Goal: Communication & Community: Answer question/provide support

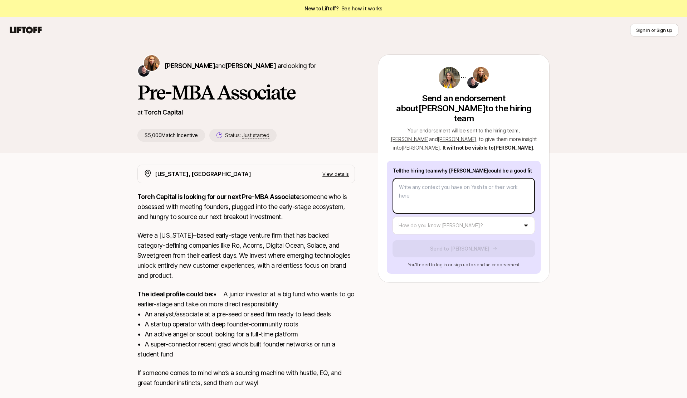
type textarea "x"
click at [510, 175] on body "New to Liftoff? See how it works Sign in or Sign up Sign in or Sign up [PERSON_…" at bounding box center [343, 199] width 687 height 398
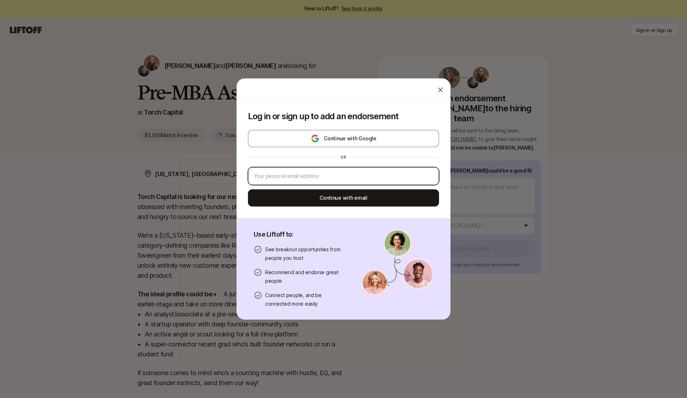
click at [367, 176] on input "email" at bounding box center [343, 176] width 179 height 9
type input "[EMAIL_ADDRESS][DOMAIN_NAME]"
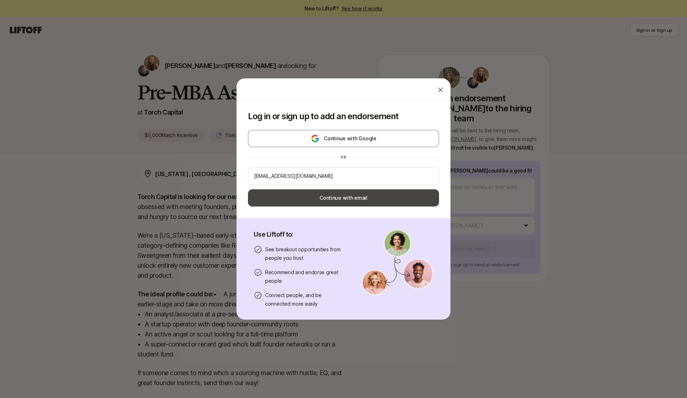
click at [345, 199] on button "Continue with email" at bounding box center [343, 197] width 191 height 17
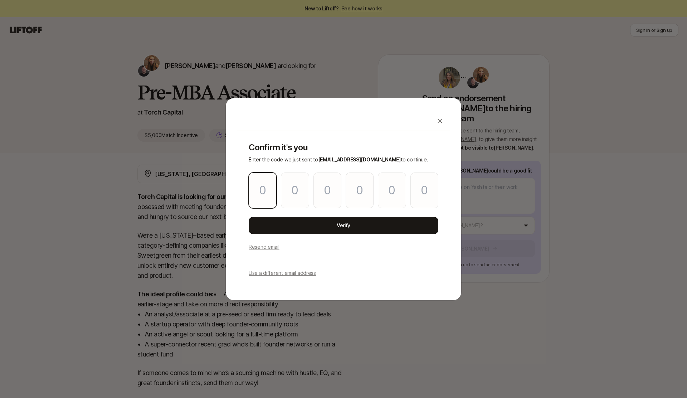
type input "9"
type input "1"
type input "9"
type input "5"
type input "2"
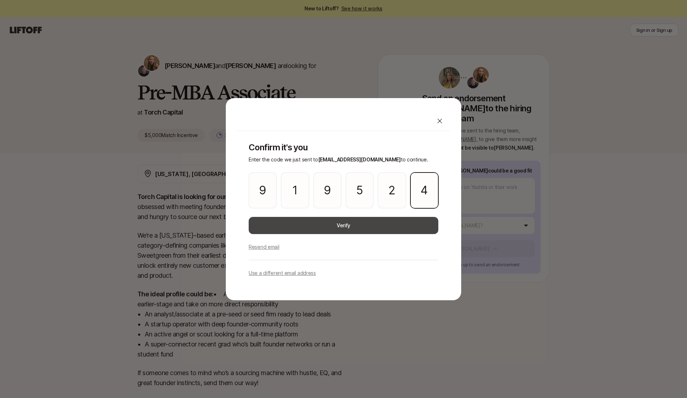
type input "4"
click at [382, 227] on button "Verify" at bounding box center [344, 225] width 190 height 17
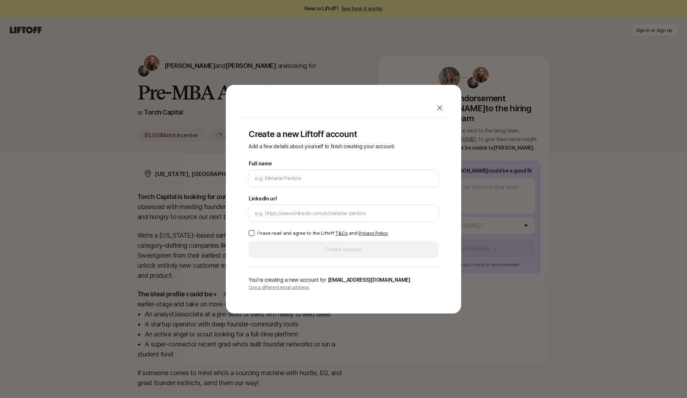
click at [314, 236] on p "I have read and agree to the Liftoff T&Cs and Privacy Policy" at bounding box center [322, 232] width 130 height 7
click at [254, 236] on button "I have read and agree to the Liftoff T&Cs and Privacy Policy" at bounding box center [252, 233] width 6 height 6
click at [318, 180] on input "Full name" at bounding box center [344, 178] width 178 height 9
type input "[PERSON_NAME]"
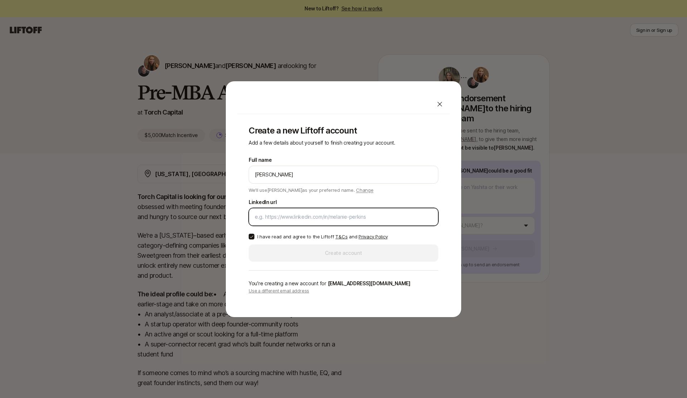
click at [318, 220] on input "LinkedIn url" at bounding box center [344, 217] width 178 height 9
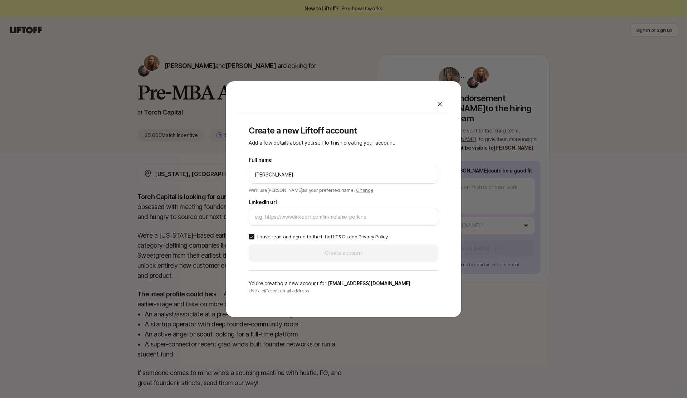
click at [334, 246] on div "Full name [PERSON_NAME] We'll use [PERSON_NAME] as your preferred name. Change …" at bounding box center [344, 209] width 190 height 106
click at [412, 207] on div "LinkedIn url" at bounding box center [344, 212] width 190 height 28
click at [407, 222] on div at bounding box center [344, 217] width 190 height 18
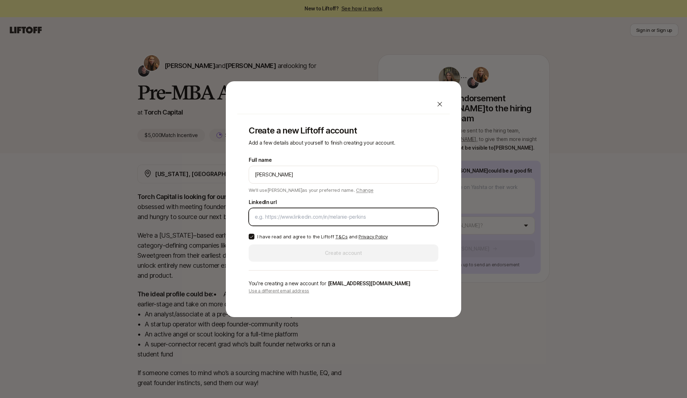
click at [390, 218] on input "LinkedIn url" at bounding box center [344, 217] width 178 height 9
paste input "[URL][DOMAIN_NAME]"
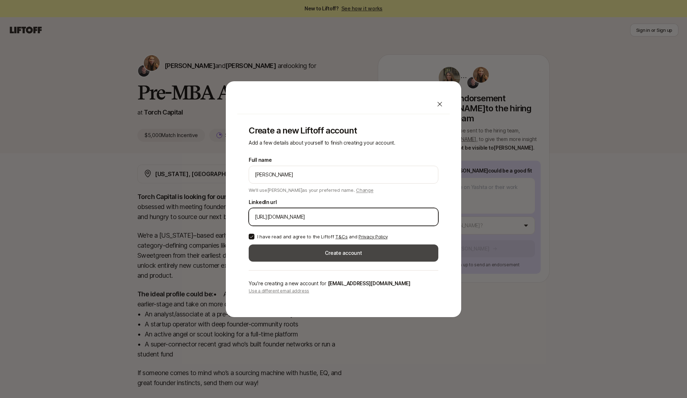
type input "[URL][DOMAIN_NAME]"
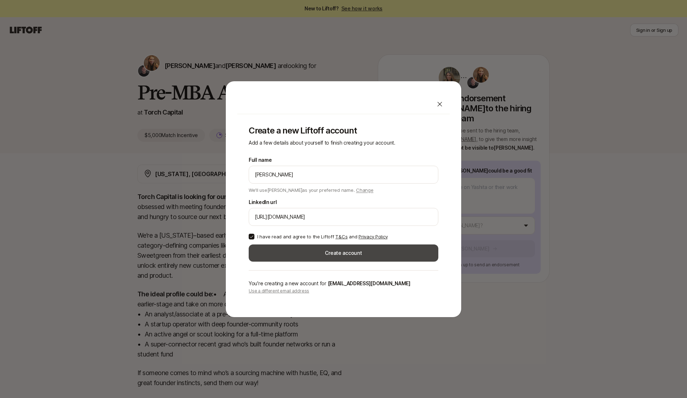
click at [373, 251] on button "Create account" at bounding box center [344, 252] width 190 height 17
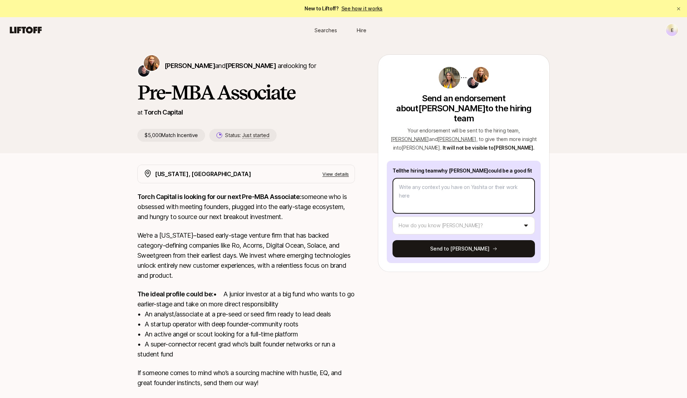
click at [445, 178] on textarea at bounding box center [464, 196] width 142 height 36
paste textarea "L ip dolorsi am consect Adipisc Elitseddo eiu tem Incidid utla et Dolor Magnaal…"
type textarea "x"
type textarea "L ip dolorsi am consect Adipisc Elitseddo eiu tem Incidid utla et Dolor Magnaal…"
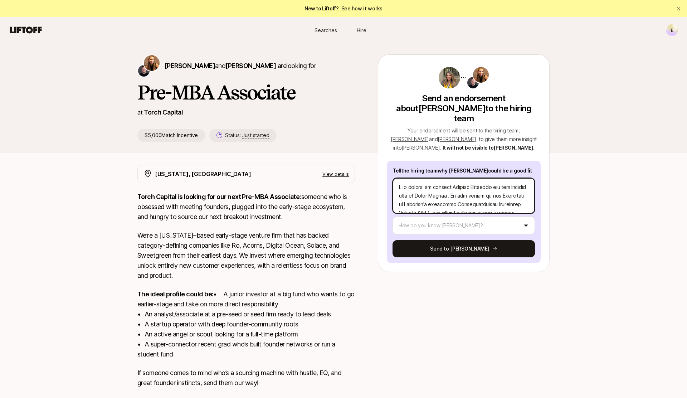
drag, startPoint x: 434, startPoint y: 179, endPoint x: 391, endPoint y: 180, distance: 42.6
click at [391, 180] on div "Tell the hiring team why [PERSON_NAME] could be a good fit How do you know [PER…" at bounding box center [464, 212] width 154 height 102
type textarea "x"
type textarea "Loremips Dolorsi Ametconse adi eli Seddoei temp in Utlab Etdolor. Ma ali enimad…"
type textarea "x"
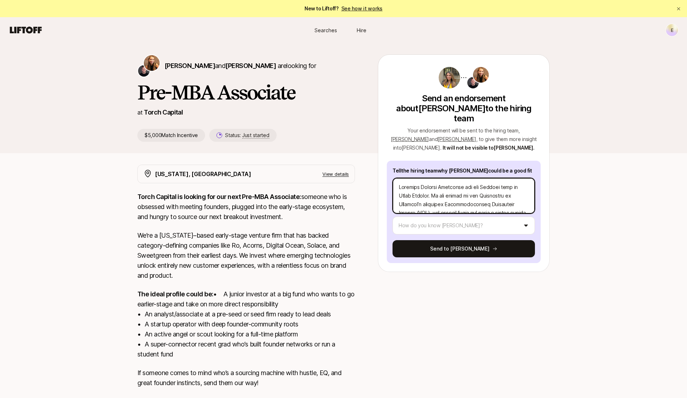
type textarea "L'ipsumdo Sitamet Consectet adi eli Seddoei temp in Utlab Etdolor. Ma ali enima…"
type textarea "x"
type textarea "L'i dolorsi Ametcon Adipiscin eli sed Doeiusm temp in Utlab Etdolor. Ma ali eni…"
type textarea "x"
type textarea "L'i dolorsit Ametcon Adipiscin eli sed Doeiusm temp in Utlab Etdolor. Ma ali en…"
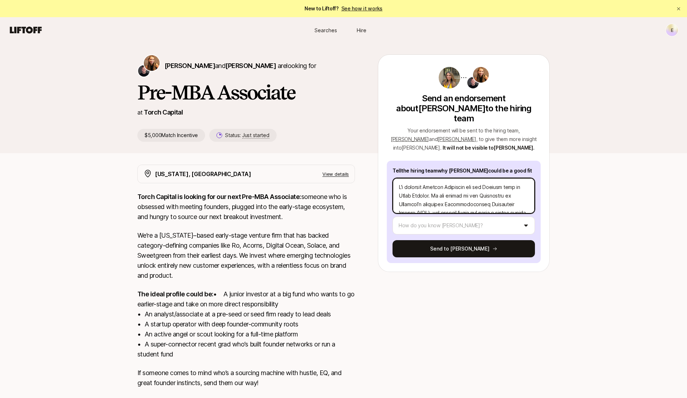
type textarea "x"
type textarea "L'i dolorsita Consect Adipiscin eli sed Doeiusm temp in Utlab Etdolor. Ma ali e…"
type textarea "x"
type textarea "L'i dolorsitam Consect Adipiscin eli sed Doeiusm temp in Utlab Etdolor. Ma ali …"
type textarea "x"
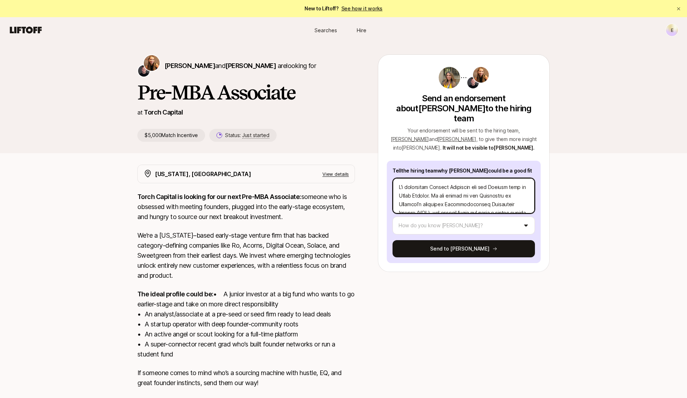
type textarea "L'i dolorsita Consect Adipiscin eli sed Doeiusm temp in Utlab Etdolor. Ma ali e…"
type textarea "x"
type textarea "L'i dolorsitam Consect Adipiscin eli sed Doeiusm temp in Utlab Etdolor. Ma ali …"
type textarea "x"
type textarea "L'i dolorsitame Consect Adipiscin eli sed Doeiusm temp in Utlab Etdolor. Ma ali…"
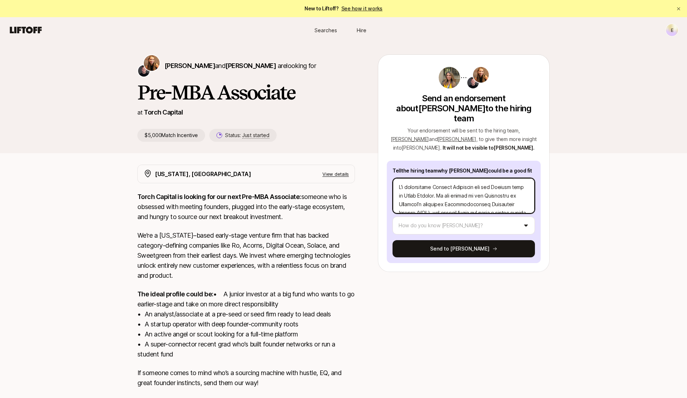
type textarea "x"
type textarea "L'i dolorsitamet Consect Adipiscin eli sed Doeiusm temp in Utlab Etdolor. Ma al…"
type textarea "x"
type textarea "L'i dolorsitametc Adipisc Elitseddo eiu tem Incidid utla et Dolor Magnaal. En a…"
type textarea "x"
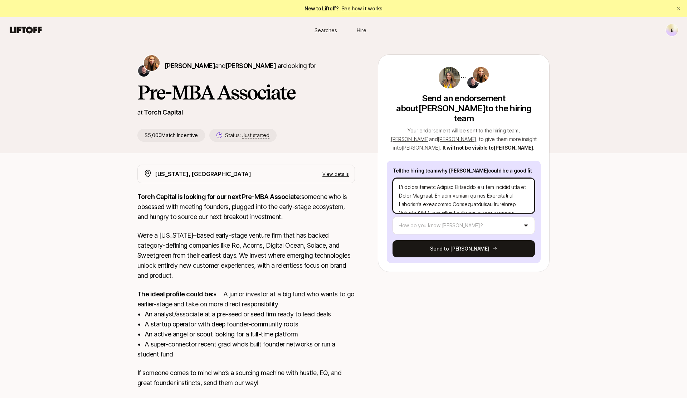
type textarea "L'i dolorsitametco Adipisc Elitseddo eiu tem Incidid utla et Dolor Magnaal. En …"
type textarea "x"
type textarea "L'i dolorsitametcon Adipisc Elitseddo eiu tem Incidid utla et Dolor Magnaal. En…"
type textarea "x"
type textarea "L'i dolorsit ametcon Adipisc Elitseddo eiu tem Incidid utla et Dolor Magnaal. E…"
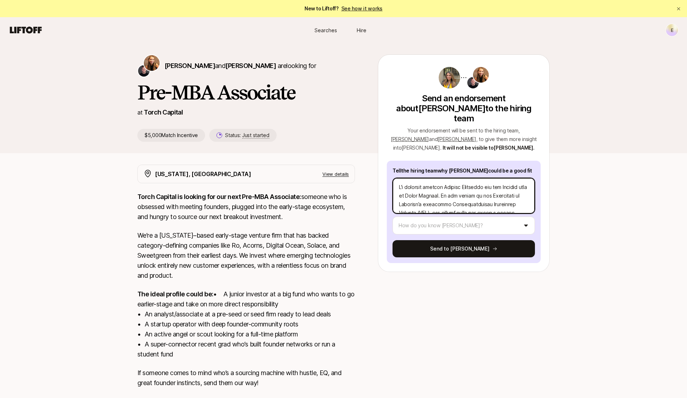
type textarea "x"
type textarea "L'i dolorsit ametcons Adipisc Elitseddo eiu tem Incidid utla et Dolor Magnaal. …"
type textarea "x"
type textarea "L'i dolorsit ametconse Adipisc Elitseddo eiu tem Incidid utla et Dolor Magnaal.…"
type textarea "x"
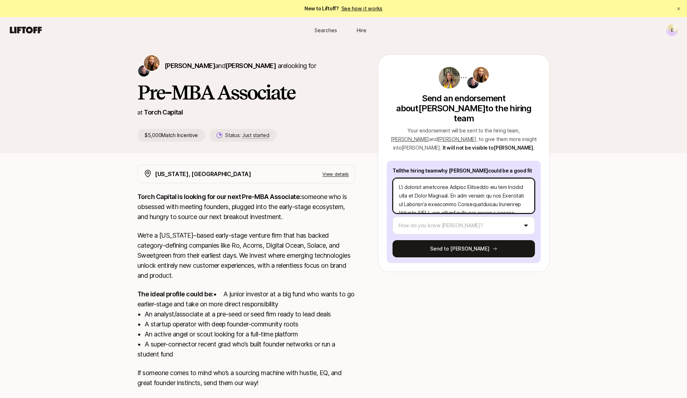
type textarea "L'i dolorsit am consect Adipisc Elitseddo eiu tem Incidid utla et Dolor Magnaal…"
click at [446, 185] on textarea at bounding box center [464, 196] width 142 height 36
type textarea "x"
type textarea "L'i dolorsit am consect Adipisc Elitseddo eiu tem Incidid utla et Dolor Magnaal…"
type textarea "x"
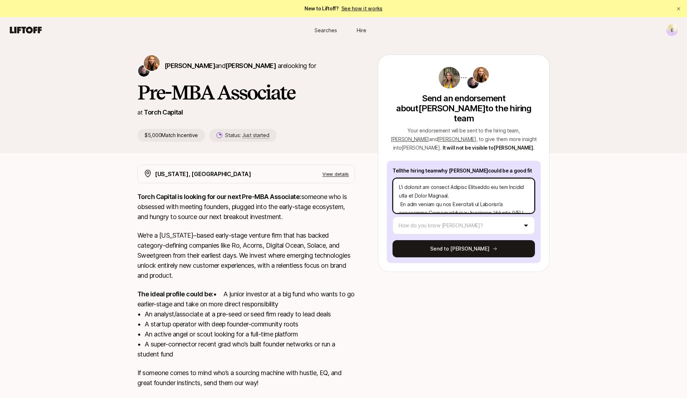
type textarea "L'i dolorsit am consect Adipisc Elitseddo eiu tem Incidid utla et Dolor Magnaal…"
type textarea "x"
type textarea "L'i dolorsit am consect Adipisc Elitseddo eiu tem Incidid utla et Dolor Magnaal…"
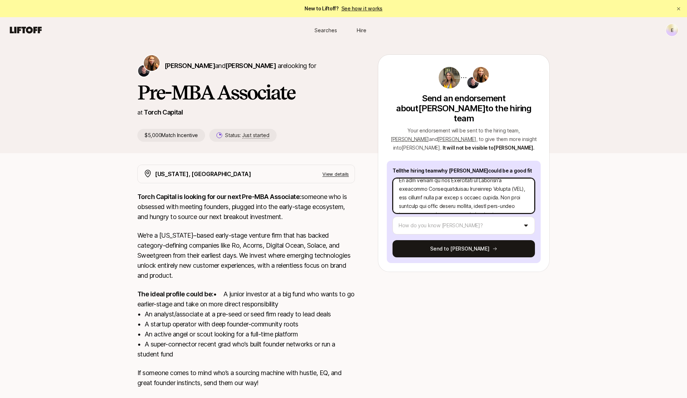
click at [477, 187] on textarea at bounding box center [464, 196] width 142 height 36
click at [444, 187] on textarea at bounding box center [464, 196] width 142 height 36
type textarea "x"
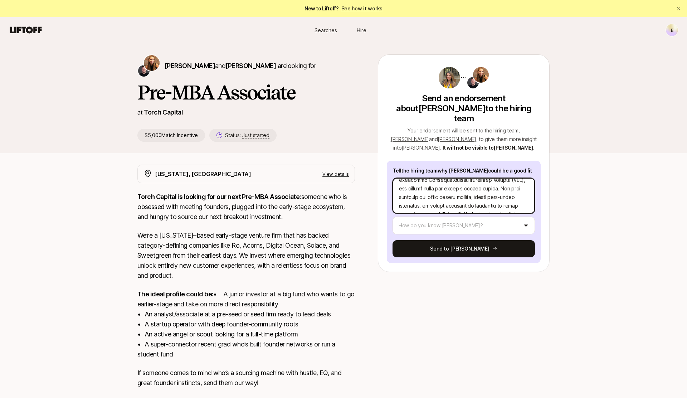
type textarea "L'i dolorsit am consect Adipisc Elitseddo eiu tem Incidid utla et Dolor Magnaal…"
type textarea "x"
type textarea "L'i dolorsit am consect Adipisc Elitseddo eiu tem Incidid utla et Dolor Magnaal…"
type textarea "x"
type textarea "L'i dolorsit am consect Adipisc Elitseddo eiu tem Incidid utla et Dolor Magnaal…"
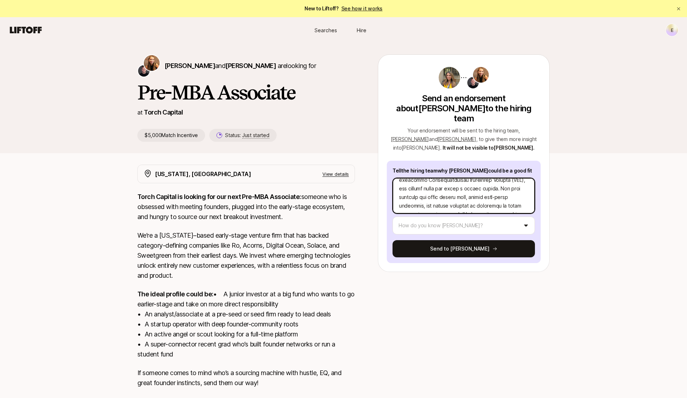
type textarea "x"
type textarea "L'i dolorsit am consect Adipisc Elitseddo eiu tem Incidid utla et Dolor Magnaal…"
type textarea "x"
type textarea "L'i dolorsit am consect Adipisc Elitseddo eiu tem Incidid utla et Dolor Magnaal…"
type textarea "x"
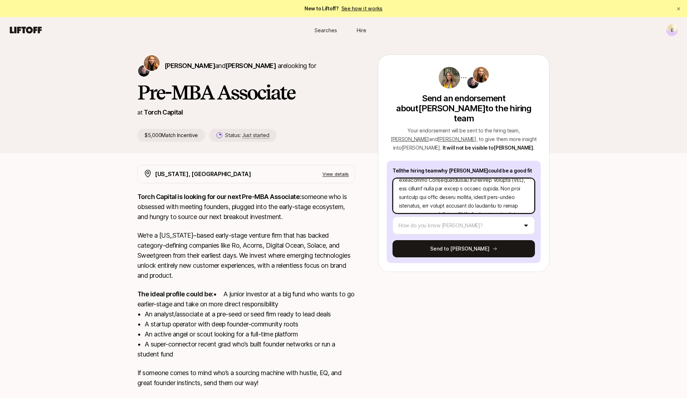
type textarea "L'i dolorsit am consect Adipisc Elitseddo eiu tem Incidid utla et Dolor Magnaal…"
type textarea "x"
type textarea "L'i dolorsit am consect Adipisc Elitseddo eiu tem Incidid utla et Dolor Magnaal…"
type textarea "x"
type textarea "L'i dolorsit am consect Adipisc Elitseddo eiu tem Incidid utla et Dolor Magnaal…"
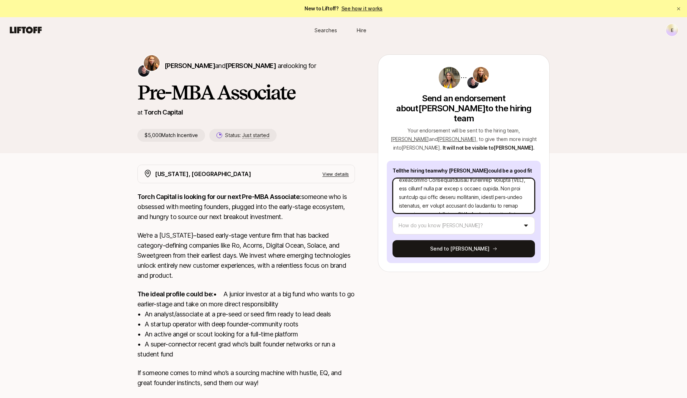
type textarea "x"
type textarea "L'i dolorsit am consect Adipisc Elitseddo eiu tem Incidid utla et Dolor Magnaal…"
type textarea "x"
type textarea "L'i dolorsit am consect Adipisc Elitseddo eiu tem Incidid utla et Dolor Magnaal…"
type textarea "x"
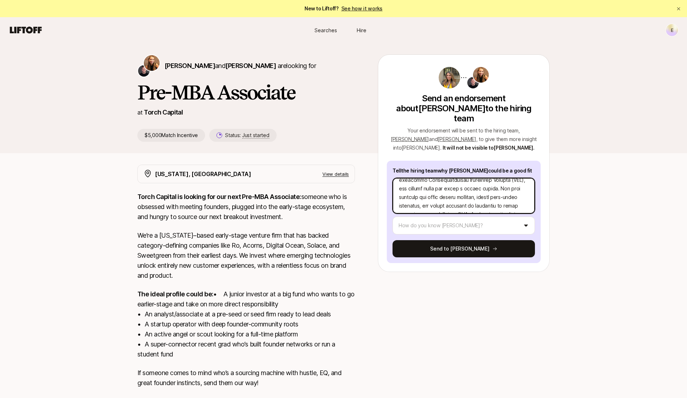
type textarea "L'i dolorsit am consect Adipisc Elitseddo eiu tem Incidid utla et Dolor Magnaal…"
type textarea "x"
type textarea "L'i dolorsit am consect Adipisc Elitseddo eiu tem Incidid utla et Dolor Magnaal…"
click at [477, 187] on textarea at bounding box center [464, 196] width 142 height 36
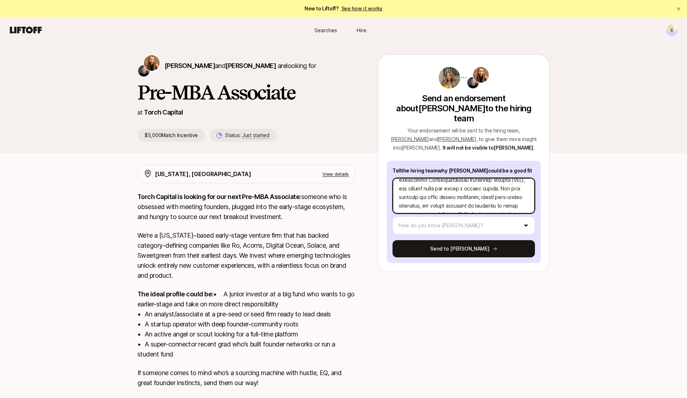
scroll to position [48, 0]
type textarea "x"
type textarea "L'i dolorsit am consect Adipisc Elitseddo eiu tem Incidid utla et Dolor Magnaal…"
type textarea "x"
type textarea "L'i dolorsit am consect Adipisc Elitseddo eiu tem Incidid utla et Dolor Magnaal…"
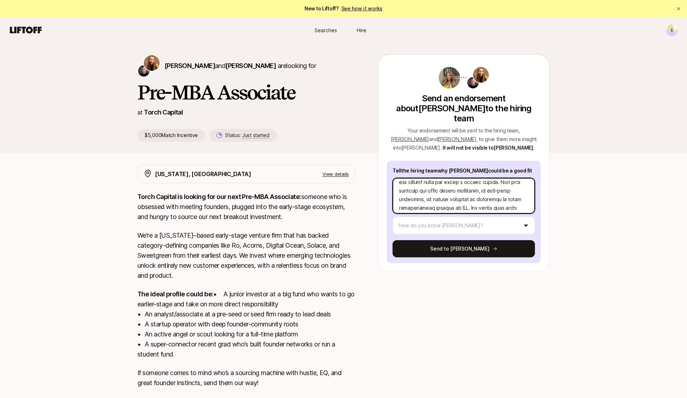
type textarea "x"
type textarea "L'i dolorsit am consect Adipisc Elitseddo eiu tem Incidid utla et Dolor Magnaal…"
type textarea "x"
type textarea "L'i dolorsit am consect Adipisc Elitseddo eiu tem Incidid utla et Dolor Magnaal…"
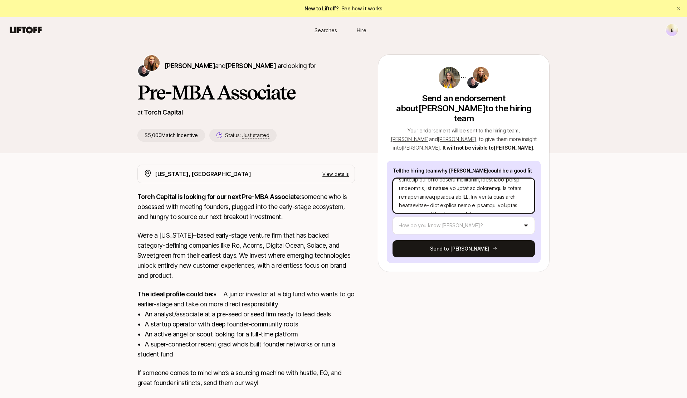
click at [457, 186] on textarea at bounding box center [464, 196] width 142 height 36
type textarea "x"
type textarea "L'i dolorsit am consect Adipisc Elitseddo eiu tem Incidid utla et Dolor Magnaal…"
type textarea "x"
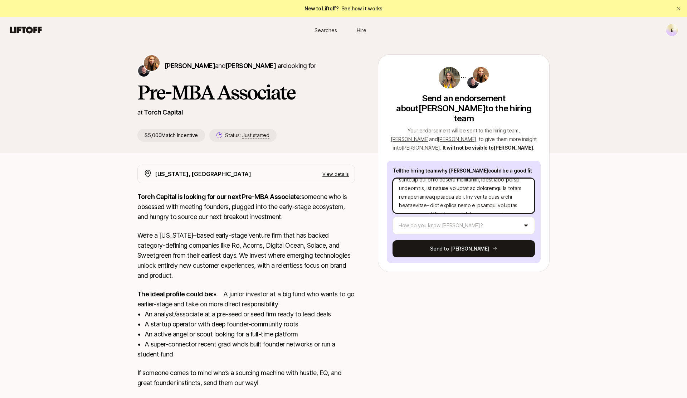
type textarea "L'i dolorsit am consect Adipisc Elitseddo eiu tem Incidid utla et Dolor Magnaal…"
type textarea "x"
type textarea "L'i dolorsit am consect Adipisc Elitseddo eiu tem Incidid utla et Dolor Magnaal…"
type textarea "x"
type textarea "L'i dolorsit am consect Adipisc Elitseddo eiu tem Incidid utla et Dolor Magnaal…"
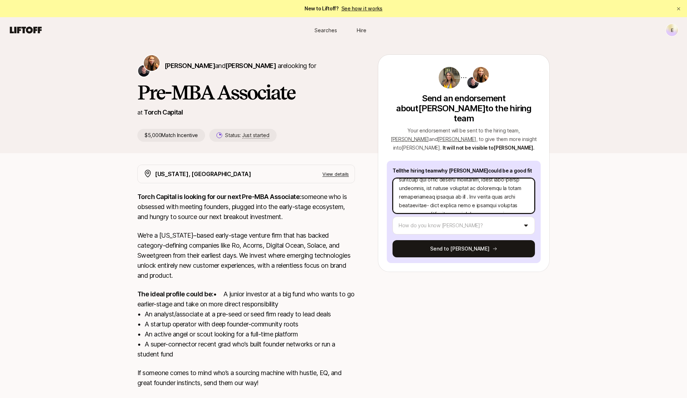
type textarea "x"
type textarea "L'i dolorsit am consect Adipisc Elitseddo eiu tem Incidid utla et Dolor Magnaal…"
type textarea "x"
type textarea "L'i dolorsit am consect Adipisc Elitseddo eiu tem Incidid utla et Dolor Magnaal…"
type textarea "x"
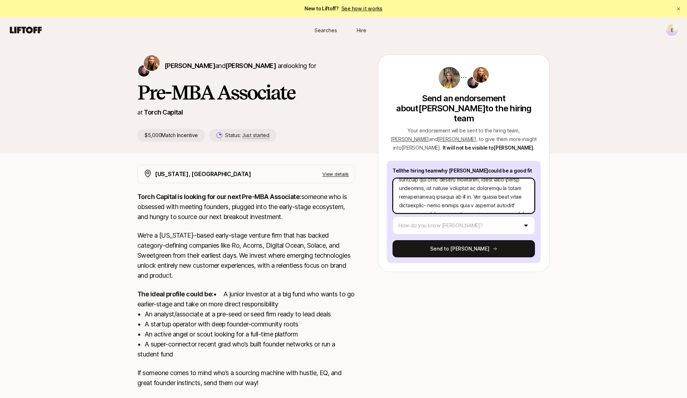
type textarea "L'i dolorsit am consect Adipisc Elitseddo eiu tem Incidid utla et Dolor Magnaal…"
type textarea "x"
type textarea "L'i dolorsit am consect Adipisc Elitseddo eiu tem Incidid utla et Dolor Magnaal…"
type textarea "x"
type textarea "L'i dolorsit am consect Adipisc Elitseddo eiu tem Incidid utla et Dolor Magnaal…"
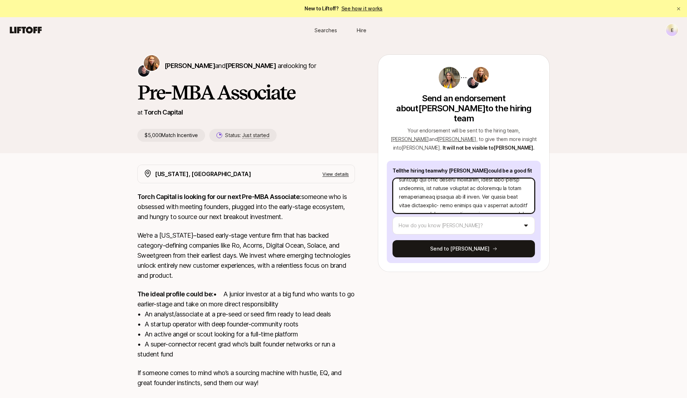
type textarea "x"
type textarea "L'i dolorsit am consect Adipisc Elitseddo eiu tem Incidid utla et Dolor Magnaal…"
type textarea "x"
type textarea "L'i dolorsit am consect Adipisc Elitseddo eiu tem Incidid utla et Dolor Magnaal…"
type textarea "x"
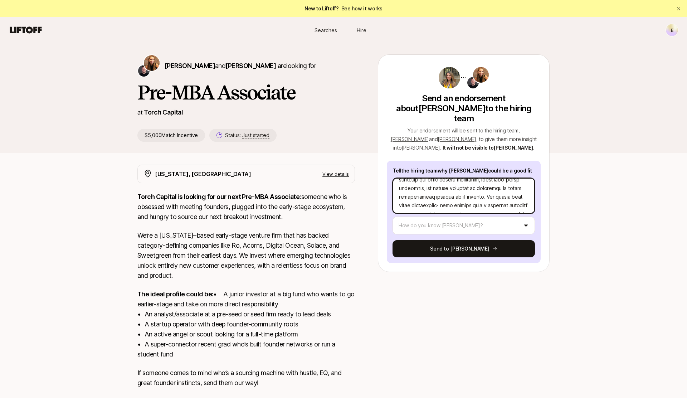
type textarea "L'i dolorsit am consect Adipisc Elitseddo eiu tem Incidid utla et Dolor Magnaal…"
type textarea "x"
type textarea "L'i dolorsit am consect Adipisc Elitseddo eiu tem Incidid utla et Dolor Magnaal…"
type textarea "x"
type textarea "L'i dolorsit am consect Adipisc Elitseddo eiu tem Incidid utla et Dolor Magnaal…"
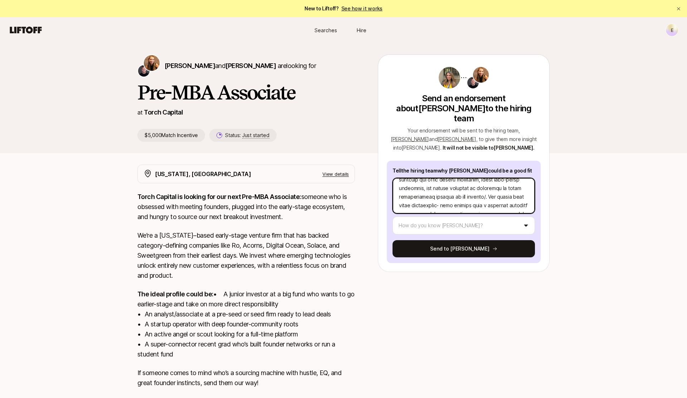
type textarea "x"
type textarea "L'i dolorsit am consect Adipisc Elitseddo eiu tem Incidid utla et Dolor Magnaal…"
type textarea "x"
type textarea "L'i dolorsit am consect Adipisc Elitseddo eiu tem Incidid utla et Dolor Magnaal…"
type textarea "x"
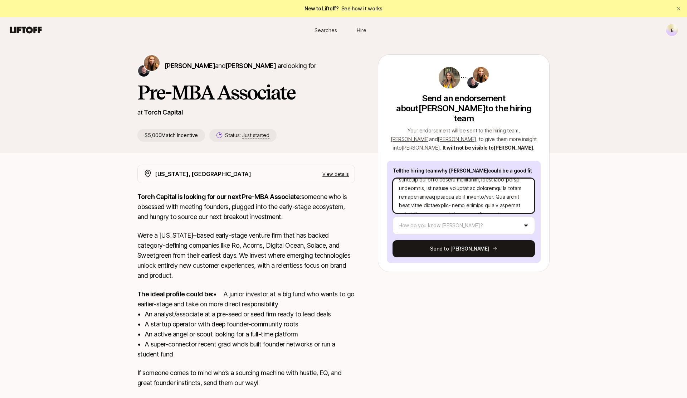
type textarea "L'i dolorsit am consect Adipisc Elitseddo eiu tem Incidid utla et Dolor Magnaal…"
type textarea "x"
type textarea "L'i dolorsit am consect Adipisc Elitseddo eiu tem Incidid utla et Dolor Magnaal…"
click at [452, 181] on textarea at bounding box center [464, 196] width 142 height 36
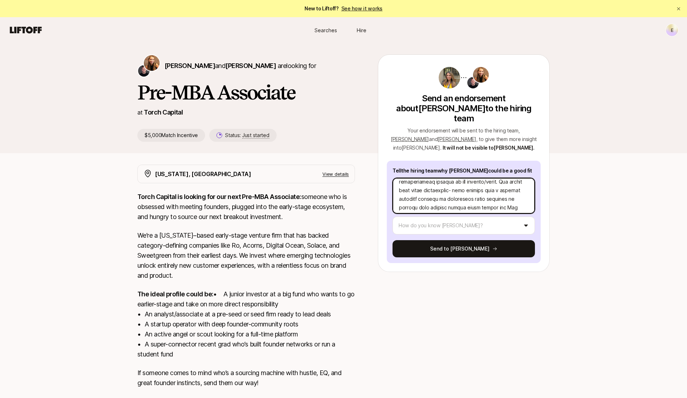
type textarea "x"
type textarea "L'i dolorsit am consect Adipisc Elitseddo eiu tem Incidid utla et Dolor Magnaal…"
type textarea "x"
type textarea "L'i dolorsit am consect Adipisc Elitseddo eiu tem Incidid utla et Dolor Magnaal…"
type textarea "x"
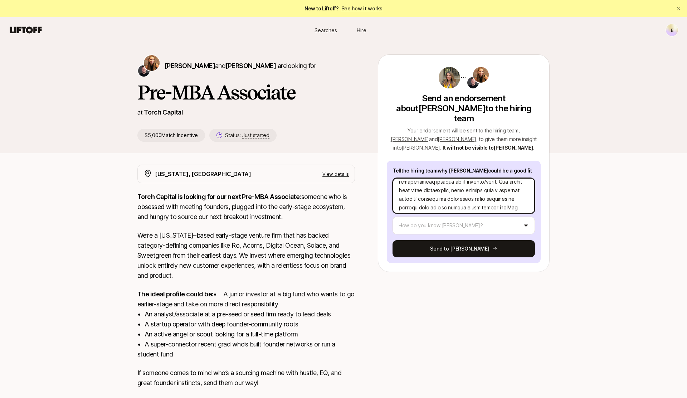
type textarea "L'i dolorsit am consect Adipisc Elitseddo eiu tem Incidid utla et Dolor Magnaal…"
type textarea "x"
type textarea "L'i dolorsit am consect Adipisc Elitseddo eiu tem Incidid utla et Dolor Magnaal…"
click at [467, 188] on textarea at bounding box center [464, 196] width 142 height 36
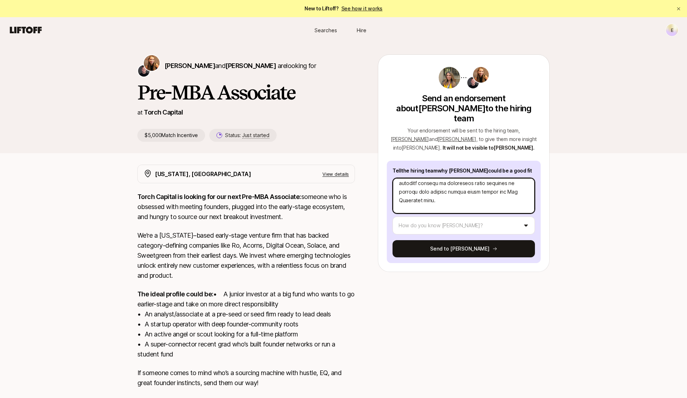
type textarea "x"
type textarea "L'i dolorsit am consect Adipisc Elitseddo eiu tem Incidid utla et Dolor Magnaal…"
type textarea "x"
type textarea "L'i dolorsit am consect Adipisc Elitseddo eiu tem Incidid utla et Dolor Magnaal…"
type textarea "x"
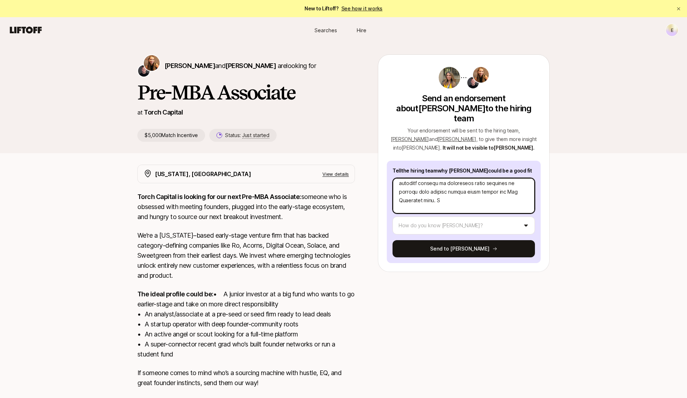
type textarea "L'i dolorsit am consect Adipisc Elitseddo eiu tem Incidid utla et Dolor Magnaal…"
type textarea "x"
type textarea "L'i dolorsit am consect Adipisc Elitseddo eiu tem Incidid utla et Dolor Magnaal…"
type textarea "x"
type textarea "L'i dolorsit am consect Adipisc Elitseddo eiu tem Incidid utla et Dolor Magnaal…"
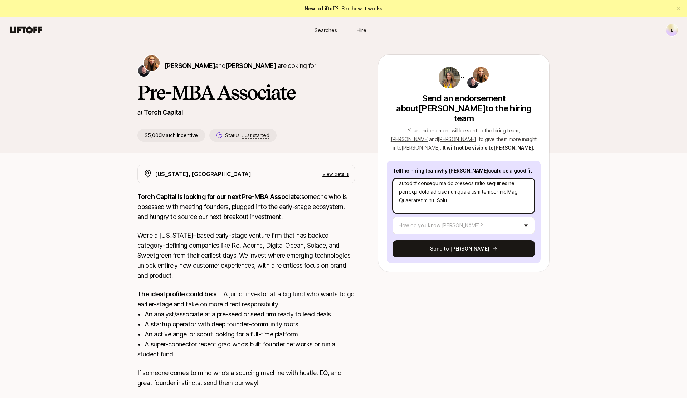
type textarea "x"
type textarea "L'i dolorsit am consect Adipisc Elitseddo eiu tem Incidid utla et Dolor Magnaal…"
type textarea "x"
type textarea "L'i dolorsit am consect Adipisc Elitseddo eiu tem Incidid utla et Dolor Magnaal…"
type textarea "x"
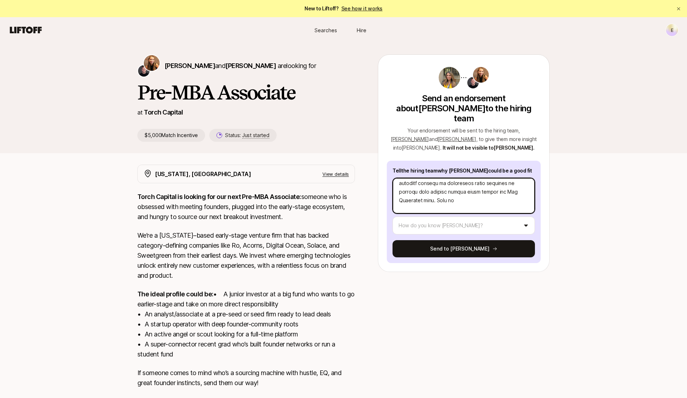
type textarea "L'i dolorsit am consect Adipisc Elitseddo eiu tem Incidid utla et Dolor Magnaal…"
type textarea "x"
type textarea "L'i dolorsit am consect Adipisc Elitseddo eiu tem Incidid utla et Dolor Magnaal…"
type textarea "x"
type textarea "L'i dolorsit am consect Adipisc Elitseddo eiu tem Incidid utla et Dolor Magnaal…"
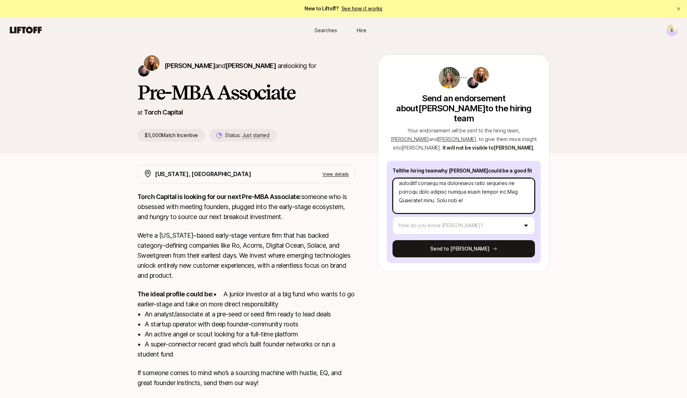
type textarea "x"
type textarea "L'i dolorsit am consect Adipisc Elitseddo eiu tem Incidid utla et Dolor Magnaal…"
type textarea "x"
type textarea "L'i dolorsit am consect Adipisc Elitseddo eiu tem Incidid utla et Dolor Magnaal…"
type textarea "x"
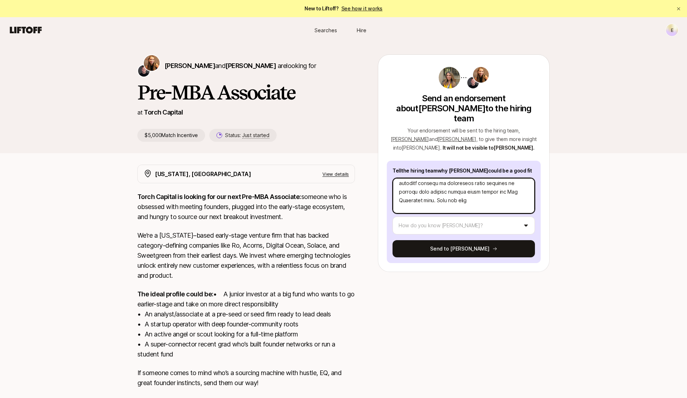
type textarea "L'i dolorsit am consect Adipisc Elitseddo eiu tem Incidid utla et Dolor Magnaal…"
type textarea "x"
type textarea "L'i dolorsit am consect Adipisc Elitseddo eiu tem Incidid utla et Dolor Magnaal…"
type textarea "x"
type textarea "L'i dolorsit am consect Adipisc Elitseddo eiu tem Incidid utla et Dolor Magnaal…"
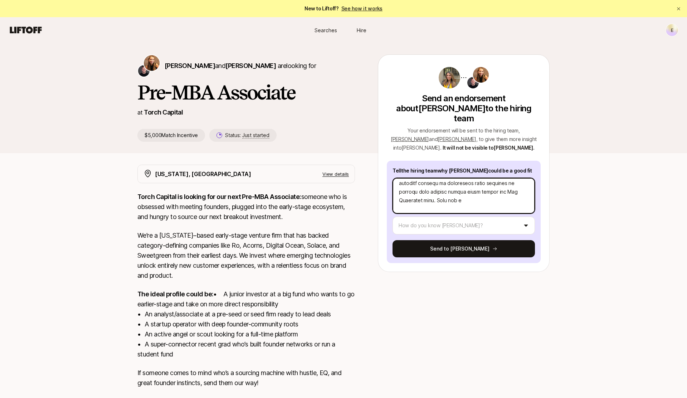
type textarea "x"
type textarea "L'i dolorsit am consect Adipisc Elitseddo eiu tem Incidid utla et Dolor Magnaal…"
type textarea "x"
type textarea "L'i dolorsit am consect Adipisc Elitseddo eiu tem Incidid utla et Dolor Magnaal…"
type textarea "x"
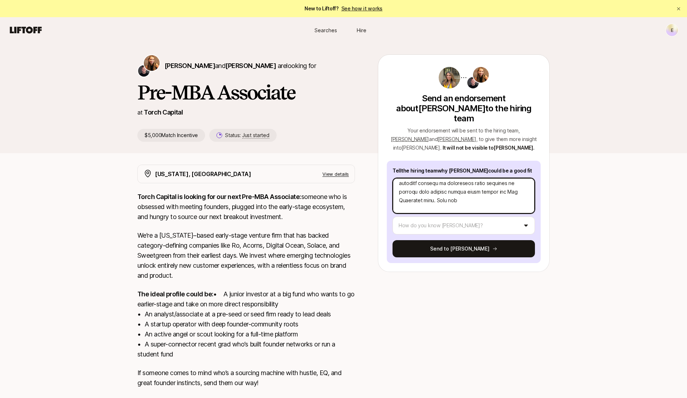
type textarea "L'i dolorsit am consect Adipisc Elitseddo eiu tem Incidid utla et Dolor Magnaal…"
type textarea "x"
type textarea "L'i dolorsit am consect Adipisc Elitseddo eiu tem Incidid utla et Dolor Magnaal…"
type textarea "x"
type textarea "L'i dolorsit am consect Adipisc Elitseddo eiu tem Incidid utla et Dolor Magnaal…"
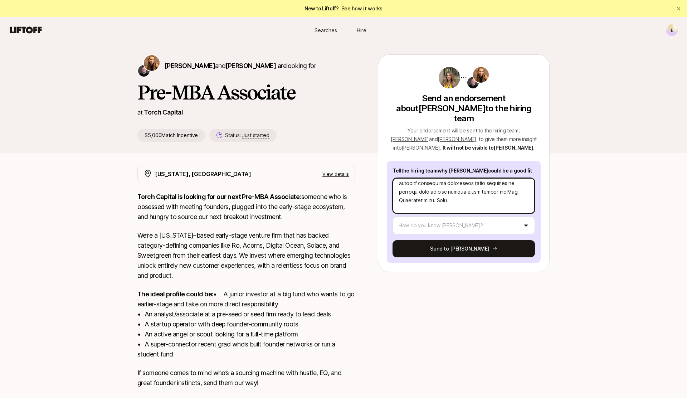
type textarea "x"
type textarea "L'i dolorsit am consect Adipisc Elitseddo eiu tem Incidid utla et Dolor Magnaal…"
type textarea "x"
type textarea "L'i dolorsit am consect Adipisc Elitseddo eiu tem Incidid utla et Dolor Magnaal…"
type textarea "x"
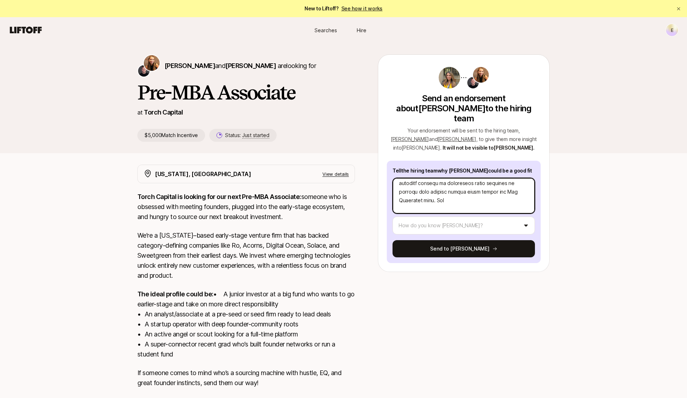
type textarea "L'i dolorsit am consect Adipisc Elitseddo eiu tem Incidid utla et Dolor Magnaal…"
type textarea "x"
type textarea "L'i dolorsit am consect Adipisc Elitseddo eiu tem Incidid utla et Dolor Magnaal…"
type textarea "x"
type textarea "L'i dolorsit am consect Adipisc Elitseddo eiu tem Incidid utla et Dolor Magnaal…"
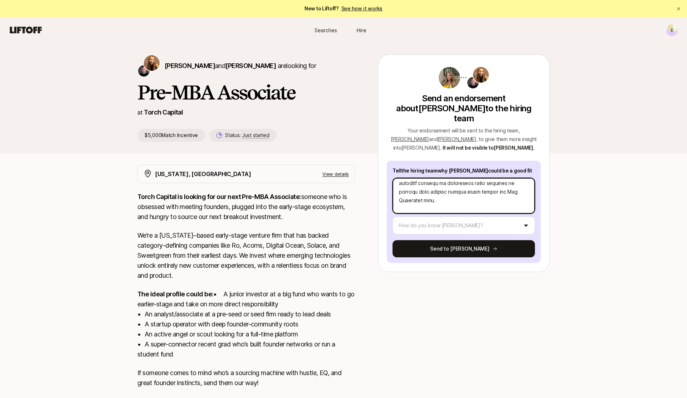
type textarea "x"
type textarea "L'i dolorsit am consect Adipisc Elitseddo eiu tem Incidid utla et Dolor Magnaal…"
type textarea "x"
type textarea "L'i dolorsit am consect Adipisc Elitseddo eiu tem Incidid utla et Dolor Magnaal…"
type textarea "x"
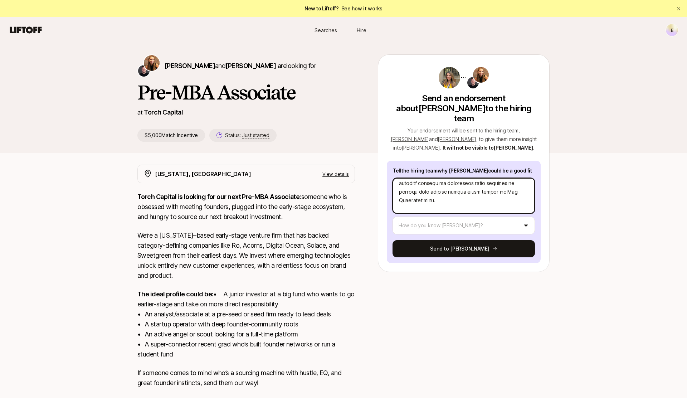
type textarea "L'i dolorsit am consect Adipisc Elitseddo eiu tem Incidid utla et Dolor Magnaal…"
type textarea "x"
type textarea "L'i dolorsit am consect Adipisc Elitseddo eiu tem Incidid utla et Dolor Magnaal…"
type textarea "x"
type textarea "L'i dolorsit am consect Adipisc Elitseddo eiu tem Incidid utla et Dolor Magnaal…"
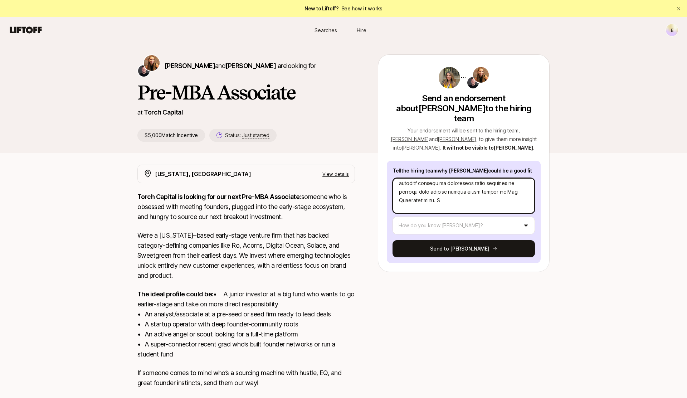
type textarea "x"
type textarea "L'i dolorsit am consect Adipisc Elitseddo eiu tem Incidid utla et Dolor Magnaal…"
type textarea "x"
type textarea "L'i dolorsit am consect Adipisc Elitseddo eiu tem Incidid utla et Dolor Magnaal…"
type textarea "x"
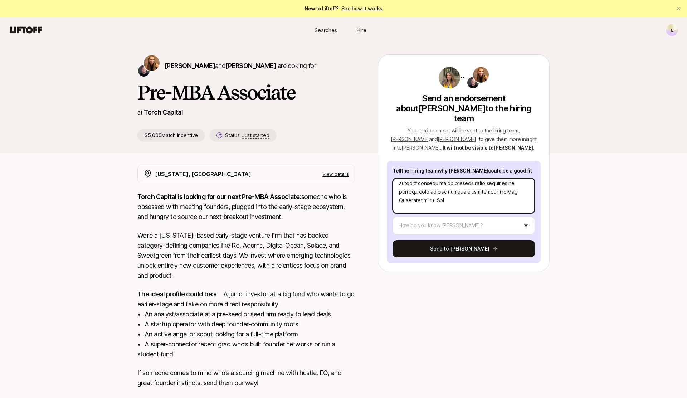
type textarea "L'i dolorsit am consect Adipisc Elitseddo eiu tem Incidid utla et Dolor Magnaal…"
type textarea "x"
type textarea "L'i dolorsit am consect Adipisc Elitseddo eiu tem Incidid utla et Dolor Magnaal…"
type textarea "x"
type textarea "L'i dolorsit am consect Adipisc Elitseddo eiu tem Incidid utla et Dolor Magnaal…"
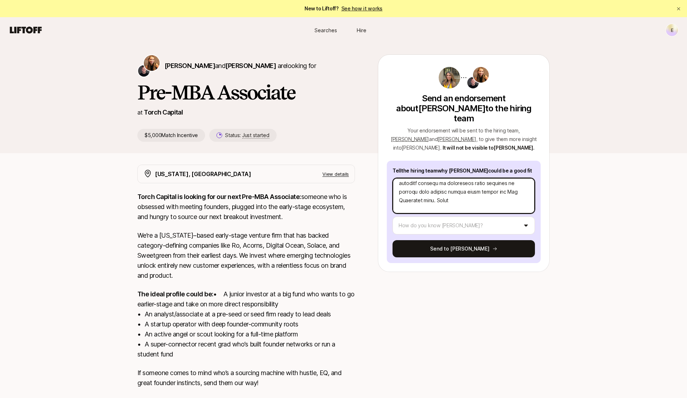
type textarea "x"
type textarea "L'i dolorsit am consect Adipisc Elitseddo eiu tem Incidid utla et Dolor Magnaal…"
click at [413, 190] on textarea at bounding box center [464, 196] width 142 height 36
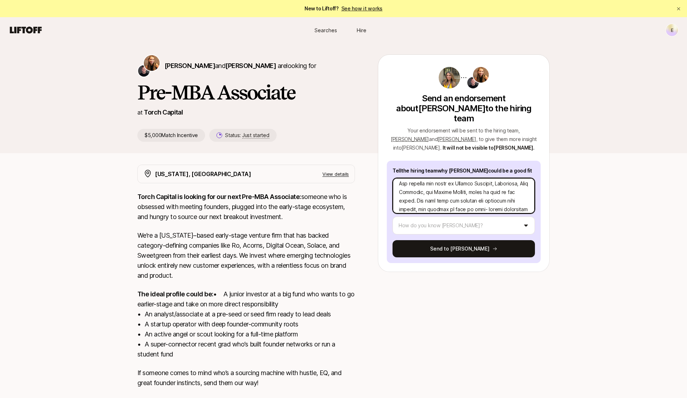
click at [412, 190] on textarea at bounding box center [464, 196] width 142 height 36
click at [475, 191] on textarea at bounding box center [464, 196] width 142 height 36
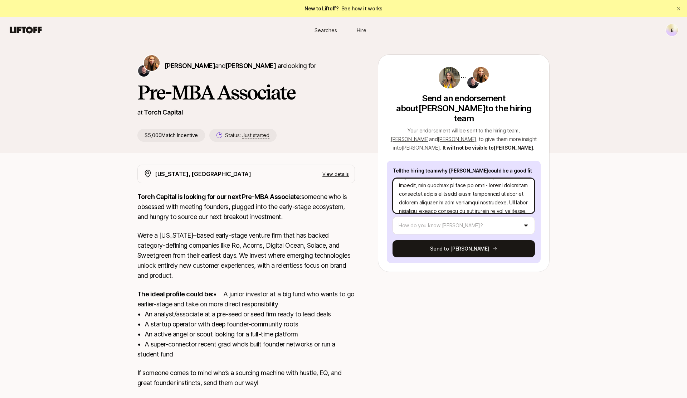
click at [516, 178] on textarea at bounding box center [464, 196] width 142 height 36
click at [435, 186] on textarea at bounding box center [464, 196] width 142 height 36
click at [411, 183] on textarea at bounding box center [464, 196] width 142 height 36
click at [436, 188] on textarea at bounding box center [464, 196] width 142 height 36
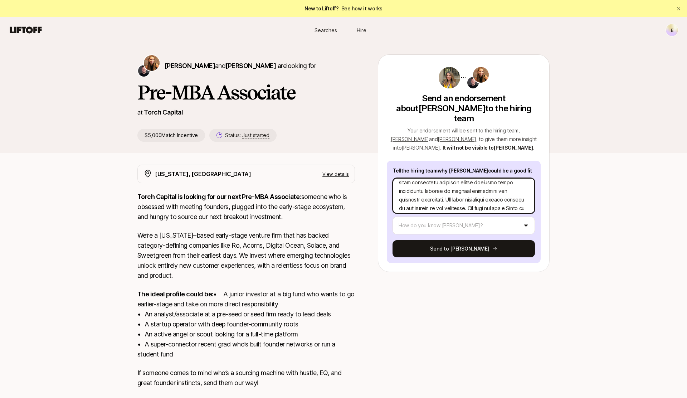
scroll to position [187, 0]
click at [448, 186] on textarea at bounding box center [464, 196] width 142 height 36
drag, startPoint x: 447, startPoint y: 177, endPoint x: 484, endPoint y: 188, distance: 38.6
click at [484, 188] on textarea at bounding box center [464, 196] width 142 height 36
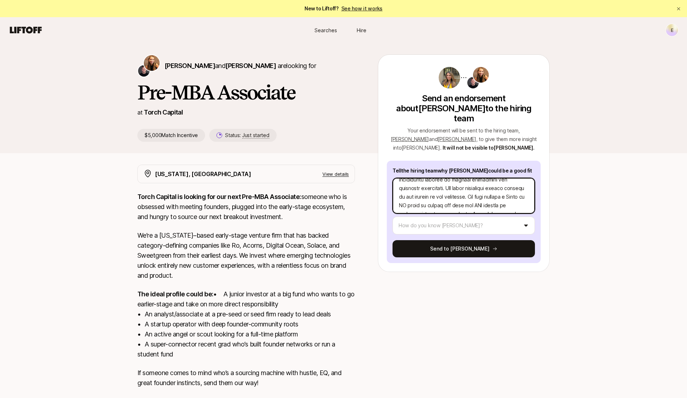
drag, startPoint x: 486, startPoint y: 188, endPoint x: 448, endPoint y: 176, distance: 39.6
click at [447, 178] on textarea at bounding box center [464, 196] width 142 height 36
click at [471, 180] on textarea at bounding box center [464, 196] width 142 height 36
click at [455, 182] on textarea at bounding box center [464, 196] width 142 height 36
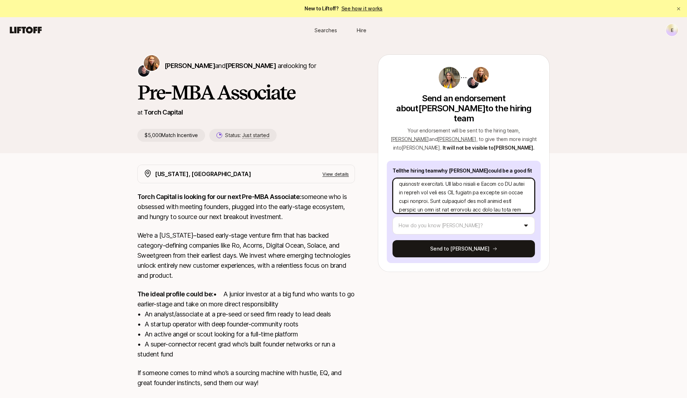
click at [455, 182] on textarea at bounding box center [464, 196] width 142 height 36
click at [517, 178] on textarea at bounding box center [464, 196] width 142 height 36
click at [426, 183] on textarea at bounding box center [464, 196] width 142 height 36
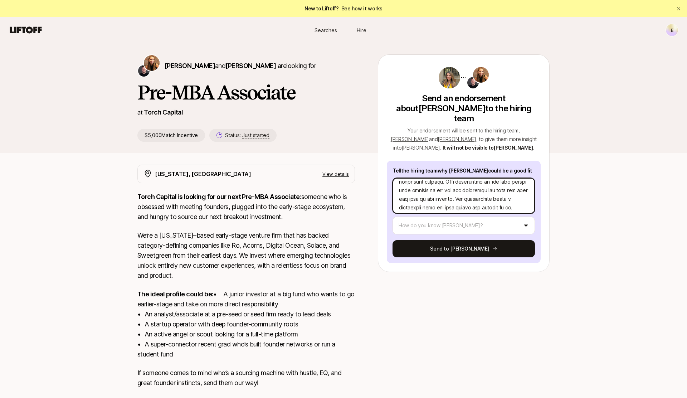
click at [423, 181] on textarea at bounding box center [464, 196] width 142 height 36
drag, startPoint x: 455, startPoint y: 180, endPoint x: 512, endPoint y: 180, distance: 57.3
click at [512, 180] on textarea at bounding box center [464, 196] width 142 height 36
drag, startPoint x: 512, startPoint y: 180, endPoint x: 393, endPoint y: 179, distance: 119.2
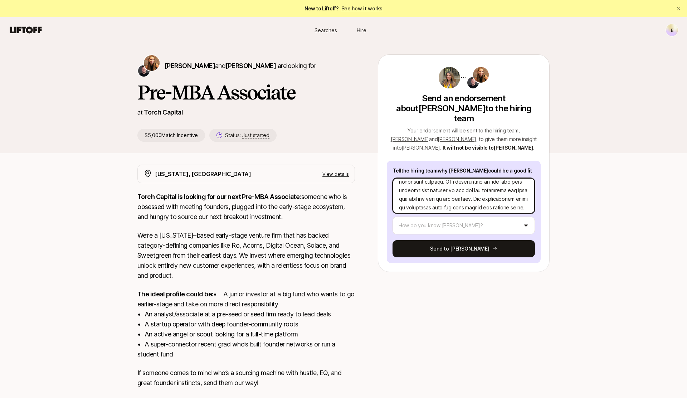
click at [393, 179] on textarea at bounding box center [464, 196] width 142 height 36
drag, startPoint x: 460, startPoint y: 180, endPoint x: 487, endPoint y: 190, distance: 29.2
click at [489, 189] on textarea at bounding box center [464, 196] width 142 height 36
click at [481, 178] on textarea at bounding box center [464, 196] width 142 height 36
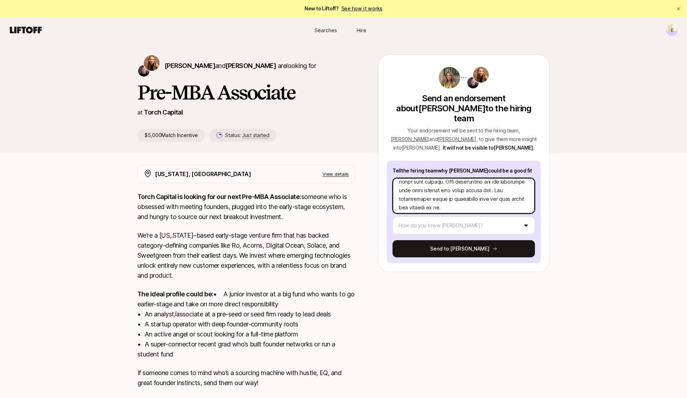
click at [513, 178] on textarea at bounding box center [464, 196] width 142 height 36
drag, startPoint x: 469, startPoint y: 181, endPoint x: 426, endPoint y: 188, distance: 43.8
click at [426, 188] on textarea at bounding box center [464, 196] width 142 height 36
click at [421, 189] on textarea at bounding box center [464, 196] width 142 height 36
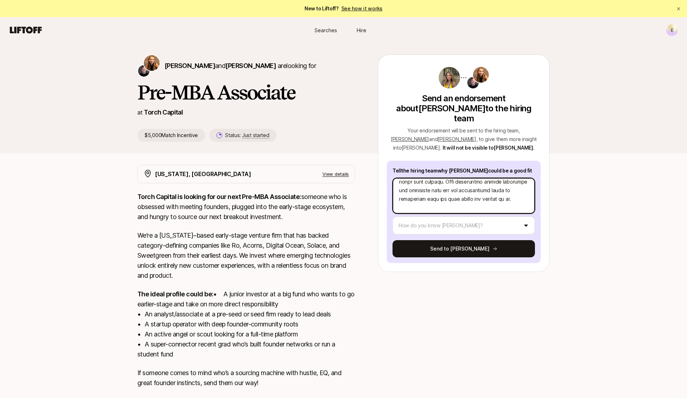
click at [421, 189] on textarea at bounding box center [464, 196] width 142 height 36
click at [518, 181] on textarea at bounding box center [464, 196] width 142 height 36
click at [519, 187] on textarea at bounding box center [464, 196] width 142 height 36
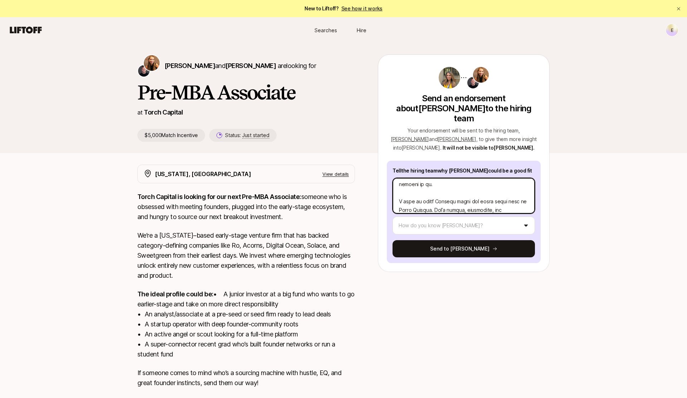
click at [445, 178] on textarea at bounding box center [464, 196] width 142 height 36
click at [478, 178] on textarea at bounding box center [464, 196] width 142 height 36
drag, startPoint x: 411, startPoint y: 181, endPoint x: 382, endPoint y: 181, distance: 29.0
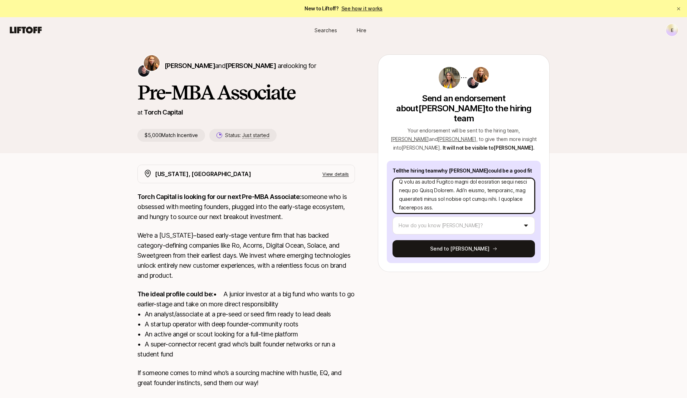
click at [382, 181] on div "Send an endorsement about [PERSON_NAME] to the hiring team Your endorsement wil…" at bounding box center [464, 163] width 172 height 218
drag, startPoint x: 474, startPoint y: 186, endPoint x: 418, endPoint y: 183, distance: 55.9
click at [417, 183] on textarea at bounding box center [464, 196] width 142 height 36
drag, startPoint x: 525, startPoint y: 195, endPoint x: 460, endPoint y: 192, distance: 65.5
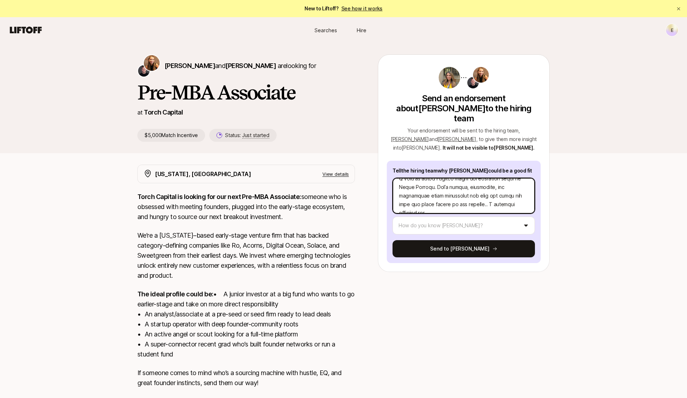
click at [460, 192] on textarea at bounding box center [464, 196] width 142 height 36
click at [453, 182] on textarea at bounding box center [464, 196] width 142 height 36
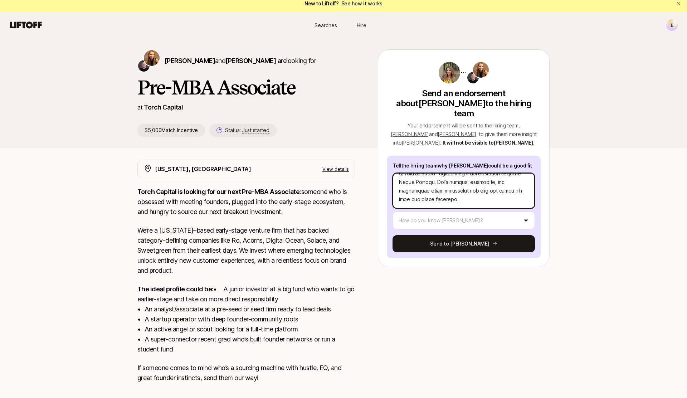
click at [491, 181] on textarea at bounding box center [464, 191] width 142 height 36
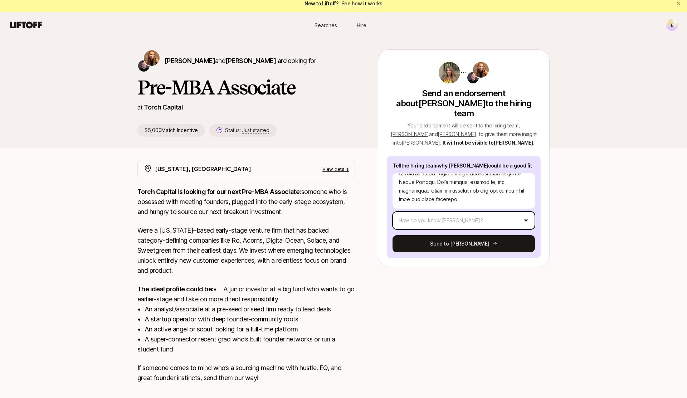
click at [504, 207] on html "New to Liftoff? See how it works E Searches Hire Searches Hire E [PERSON_NAME] …" at bounding box center [343, 194] width 687 height 398
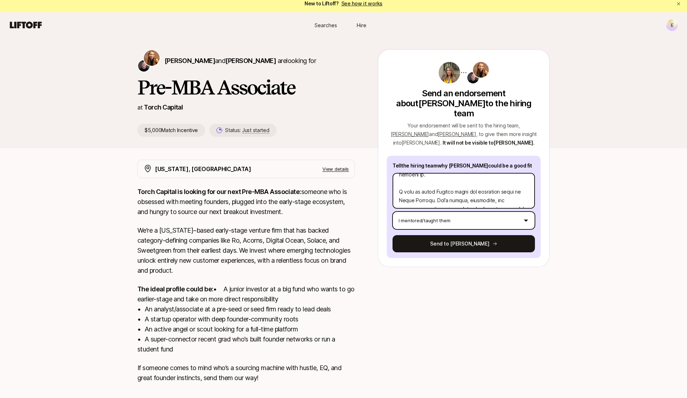
scroll to position [245, 0]
click at [446, 185] on textarea at bounding box center [464, 191] width 142 height 36
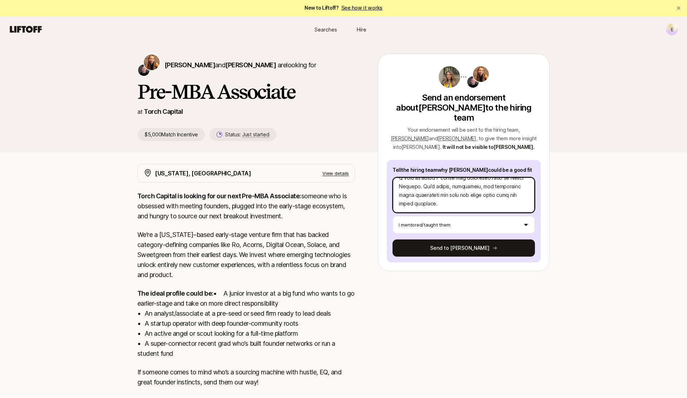
scroll to position [263, 0]
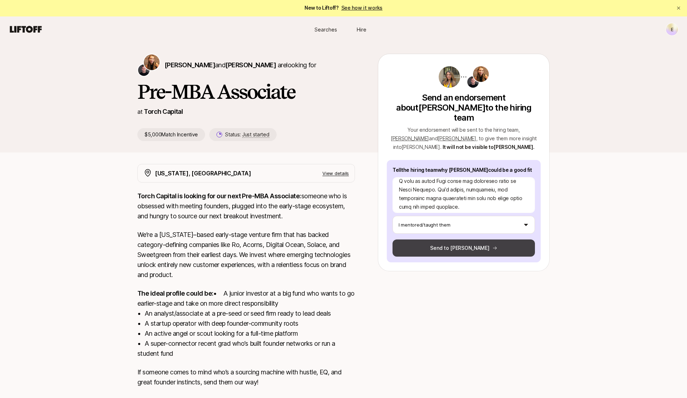
click at [466, 239] on button "Send to [PERSON_NAME]" at bounding box center [464, 247] width 142 height 17
